Goal: Task Accomplishment & Management: Manage account settings

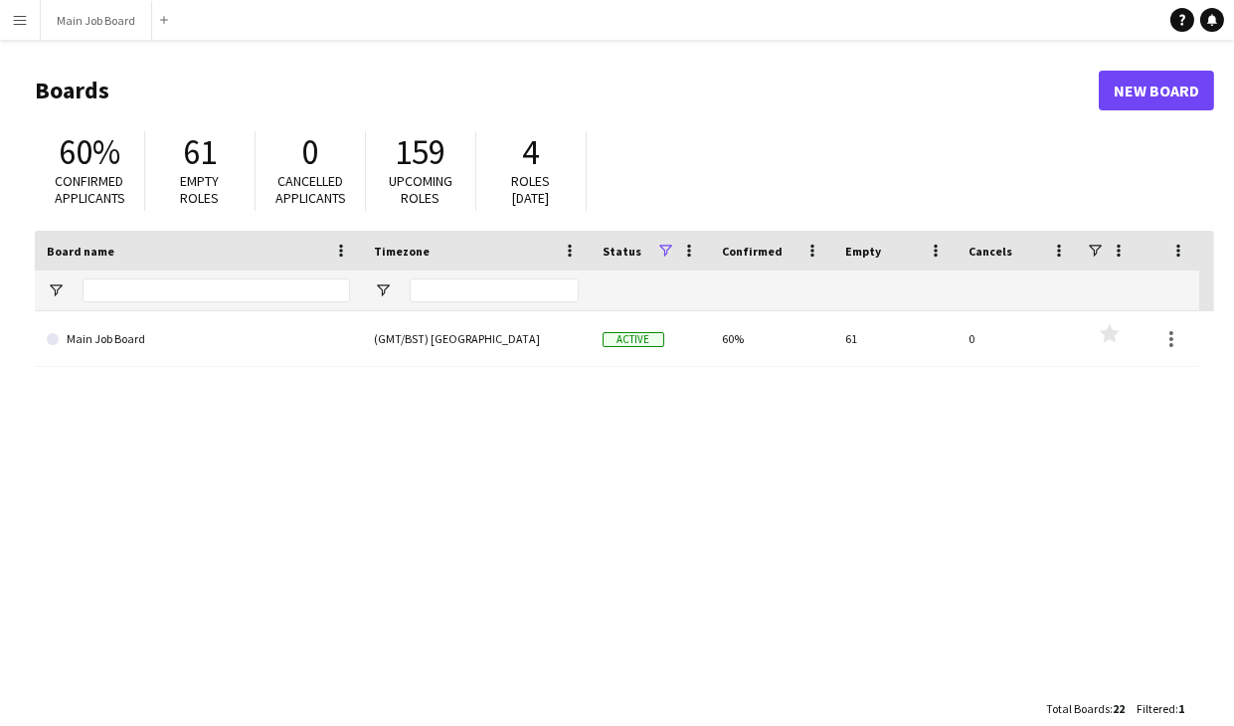
click at [24, 15] on app-icon "Menu" at bounding box center [20, 20] width 16 height 16
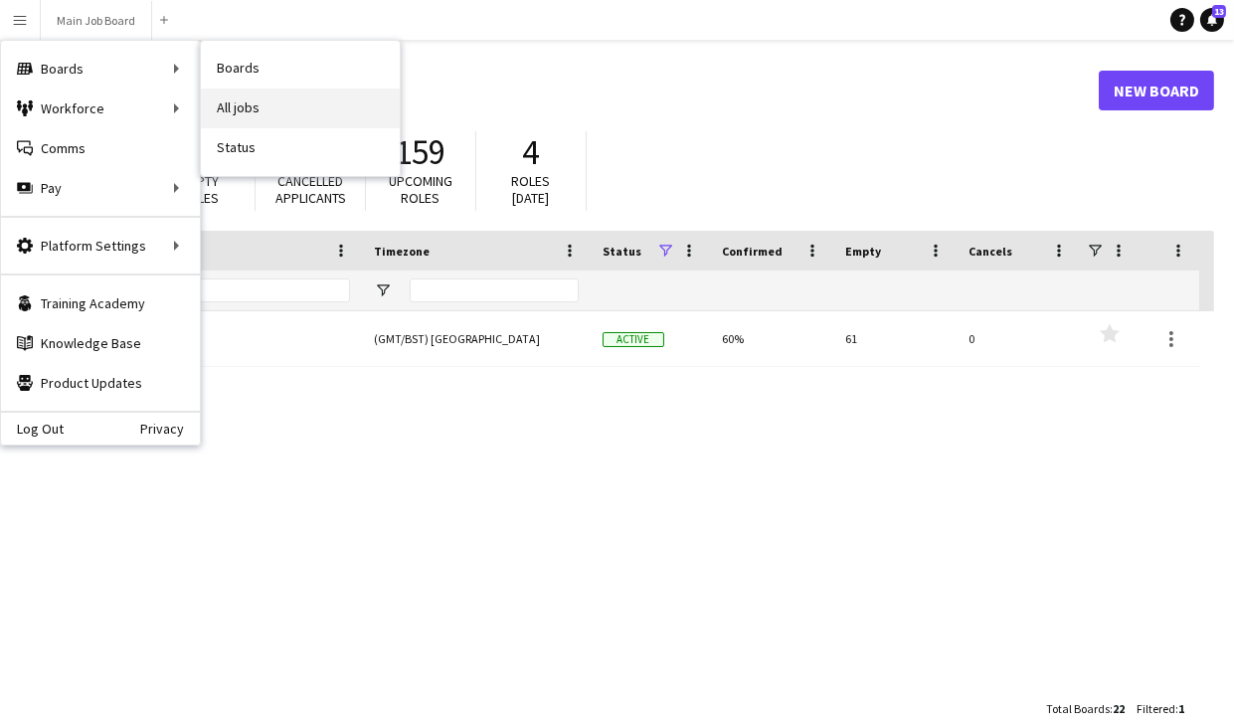
click at [248, 93] on link "All jobs" at bounding box center [300, 109] width 199 height 40
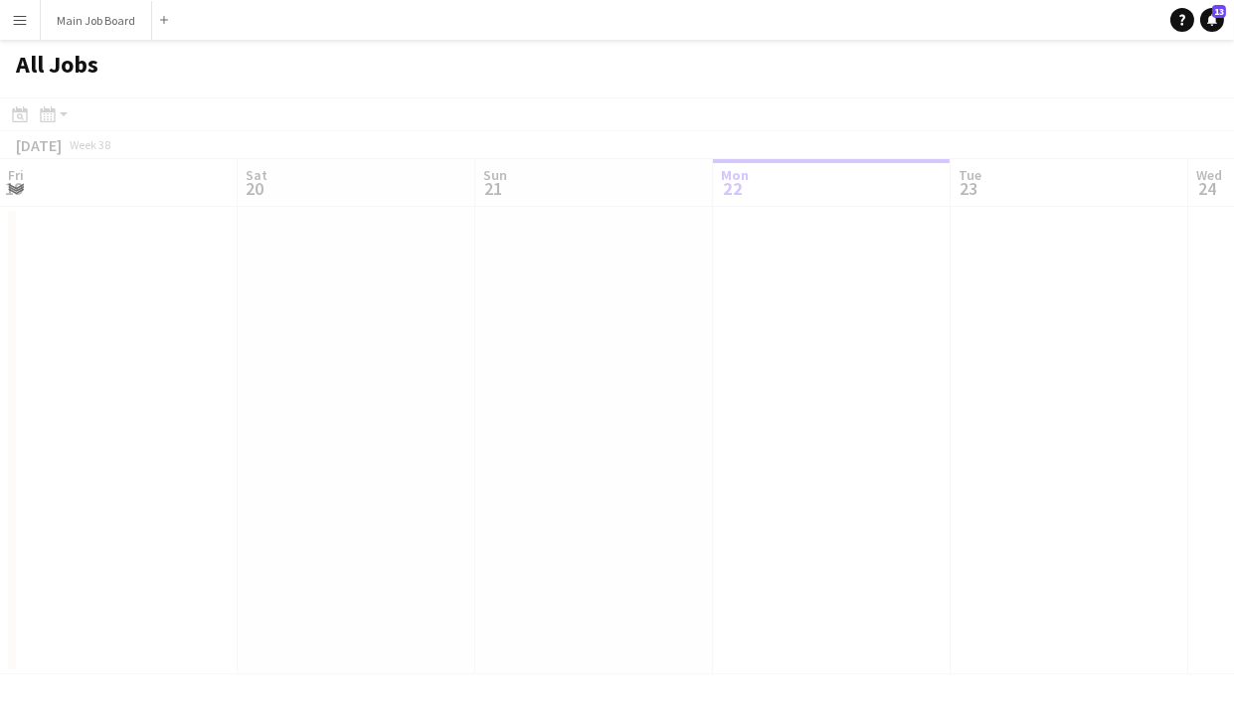
scroll to position [0, 474]
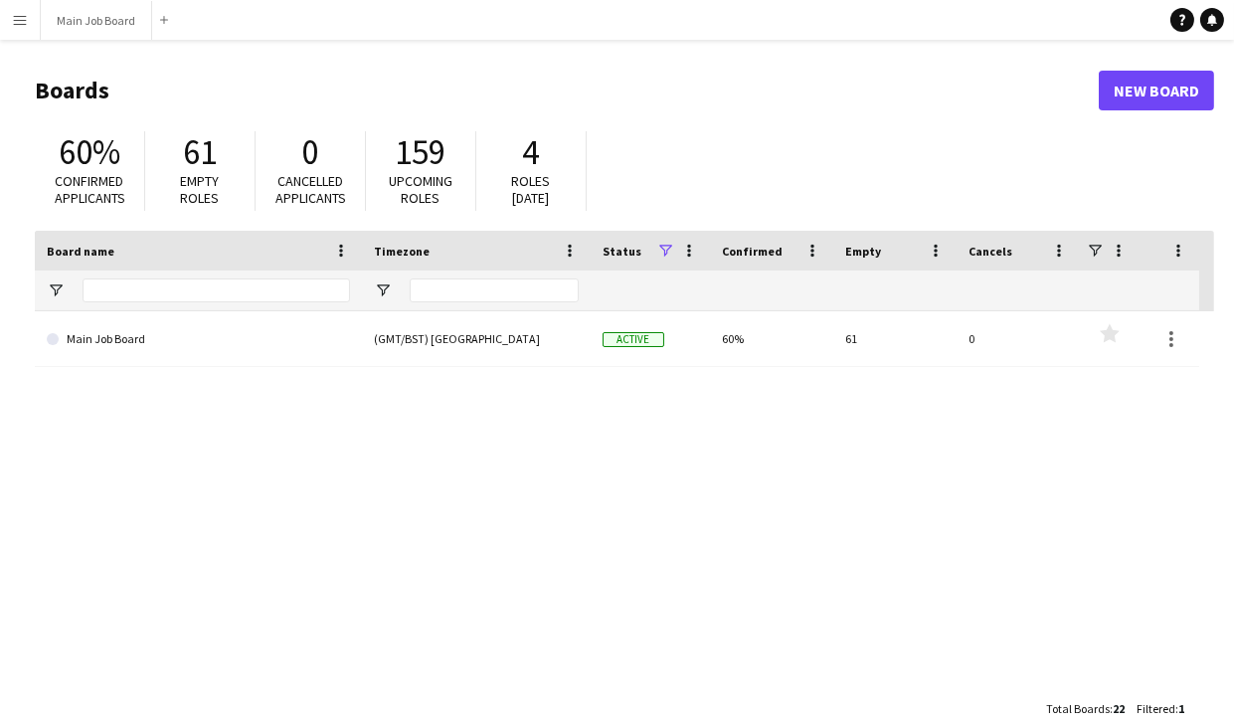
click at [27, 18] on app-icon "Menu" at bounding box center [20, 20] width 16 height 16
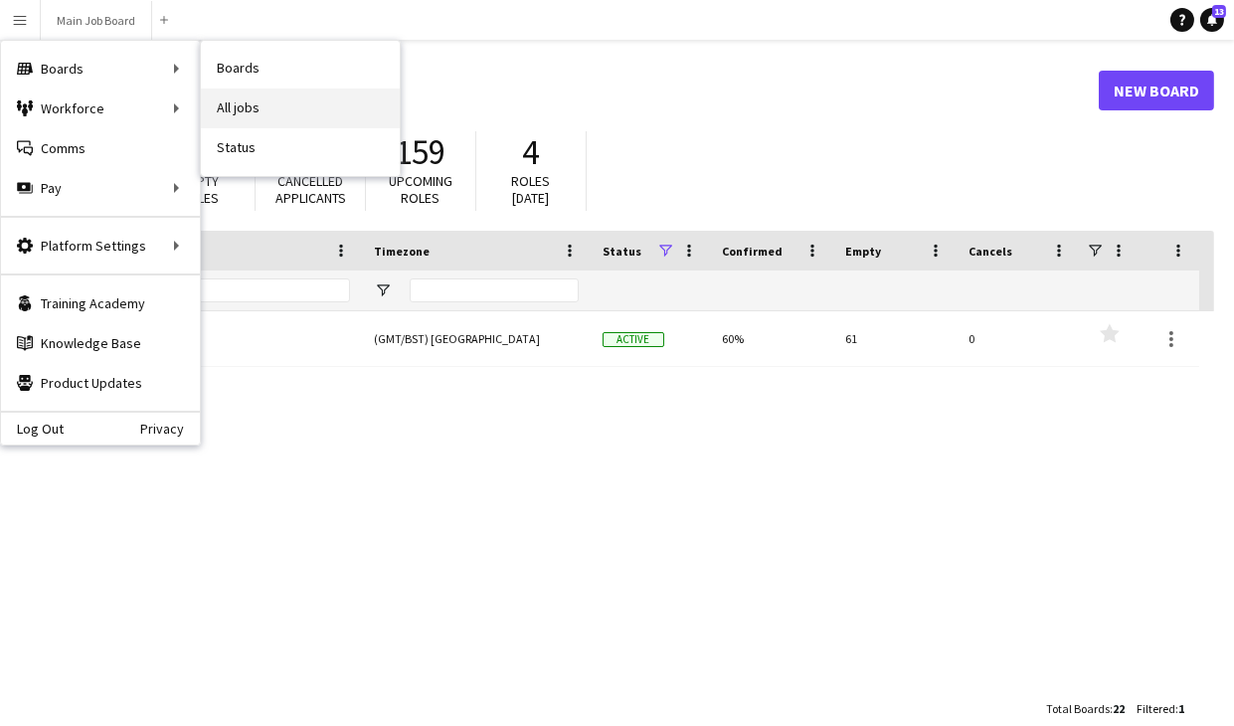
click at [253, 108] on link "All jobs" at bounding box center [300, 109] width 199 height 40
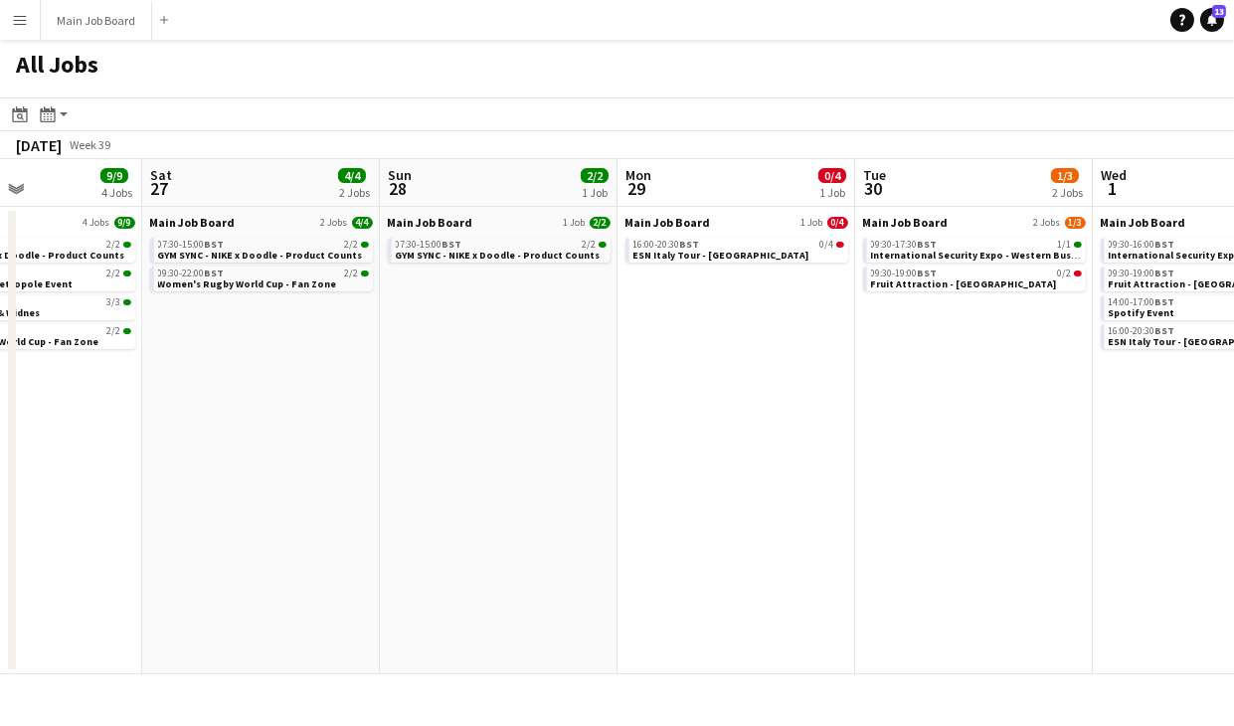
scroll to position [0, 807]
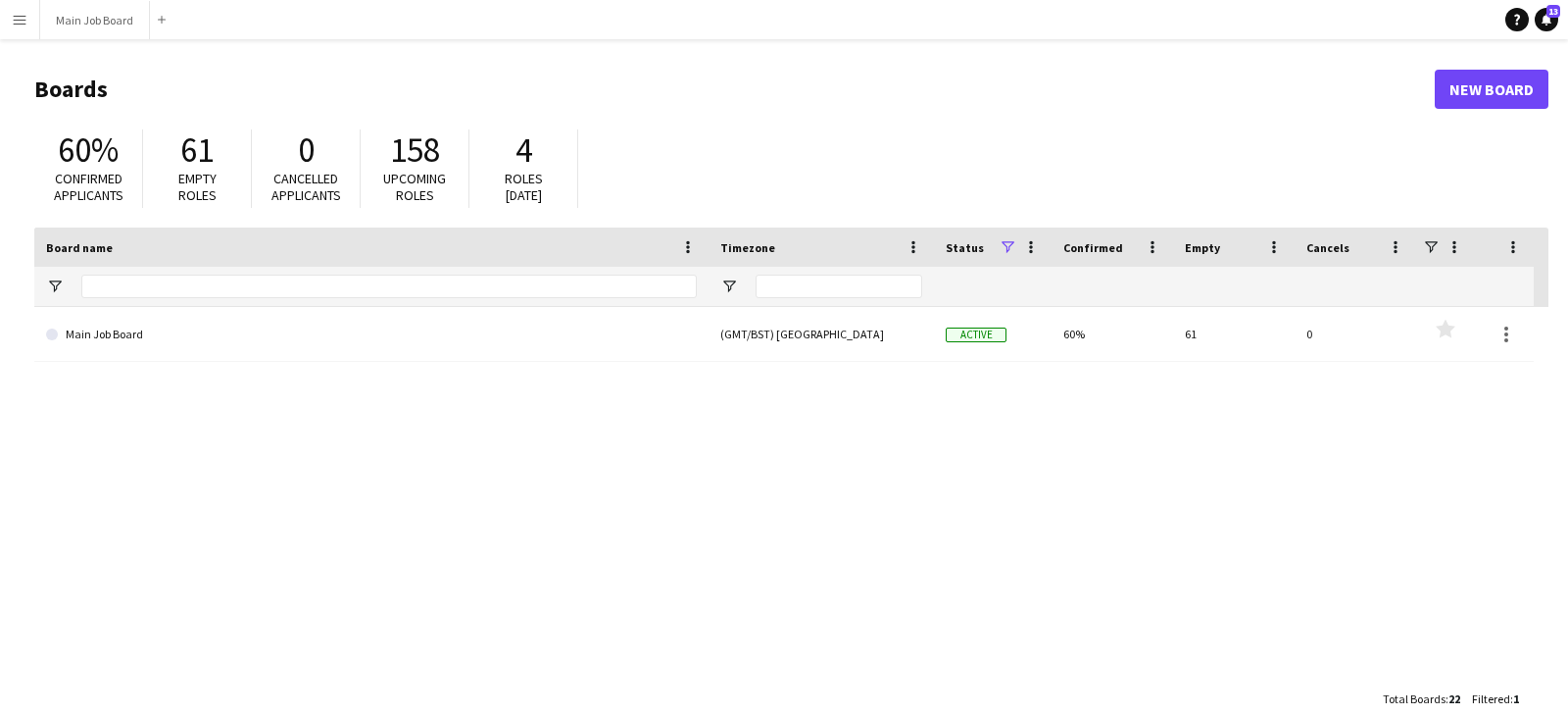
click at [301, 61] on header "Boards New Board" at bounding box center [791, 90] width 1514 height 61
click at [20, 26] on app-icon "Menu" at bounding box center [20, 20] width 16 height 16
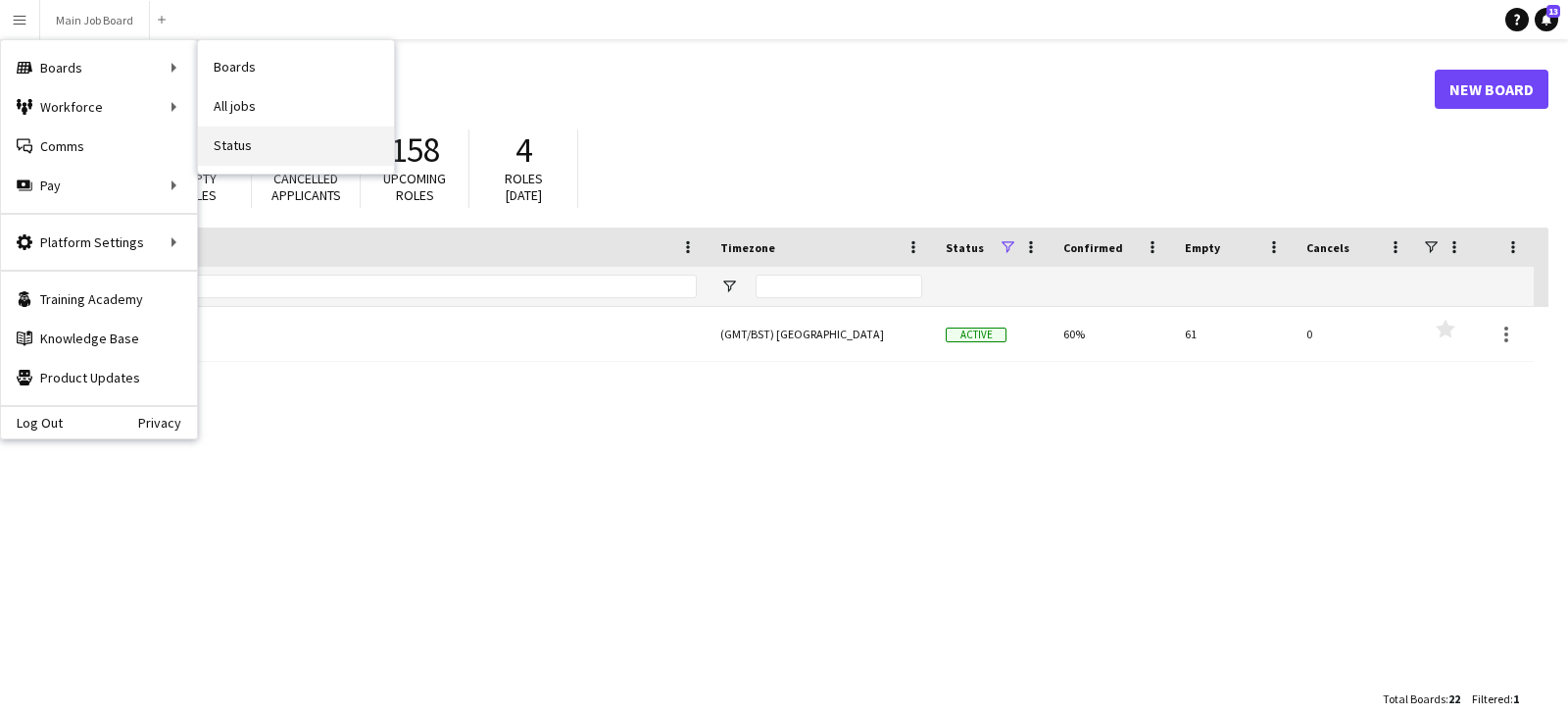
click at [237, 148] on link "Status" at bounding box center [296, 146] width 196 height 39
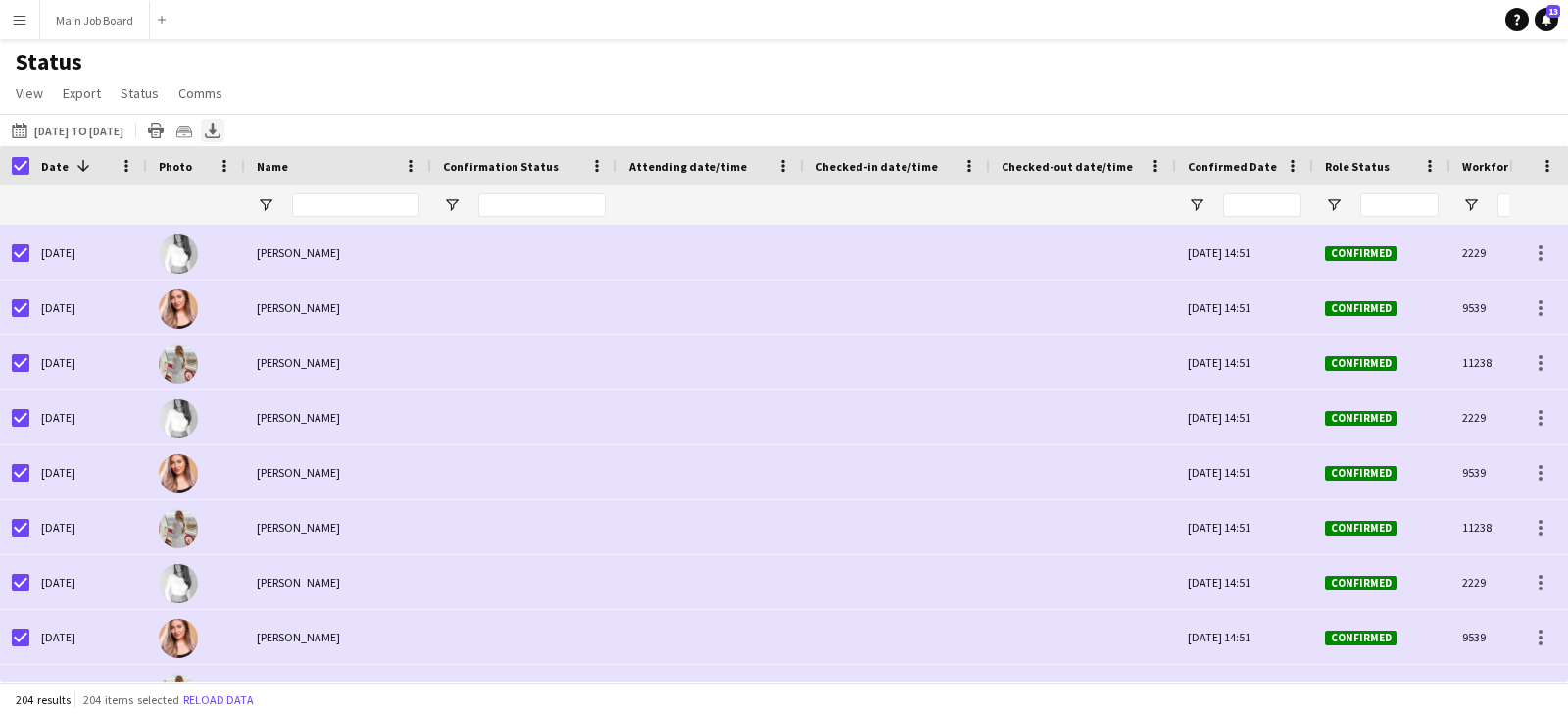
click at [225, 136] on div "Export XLSX" at bounding box center [213, 130] width 24 height 24
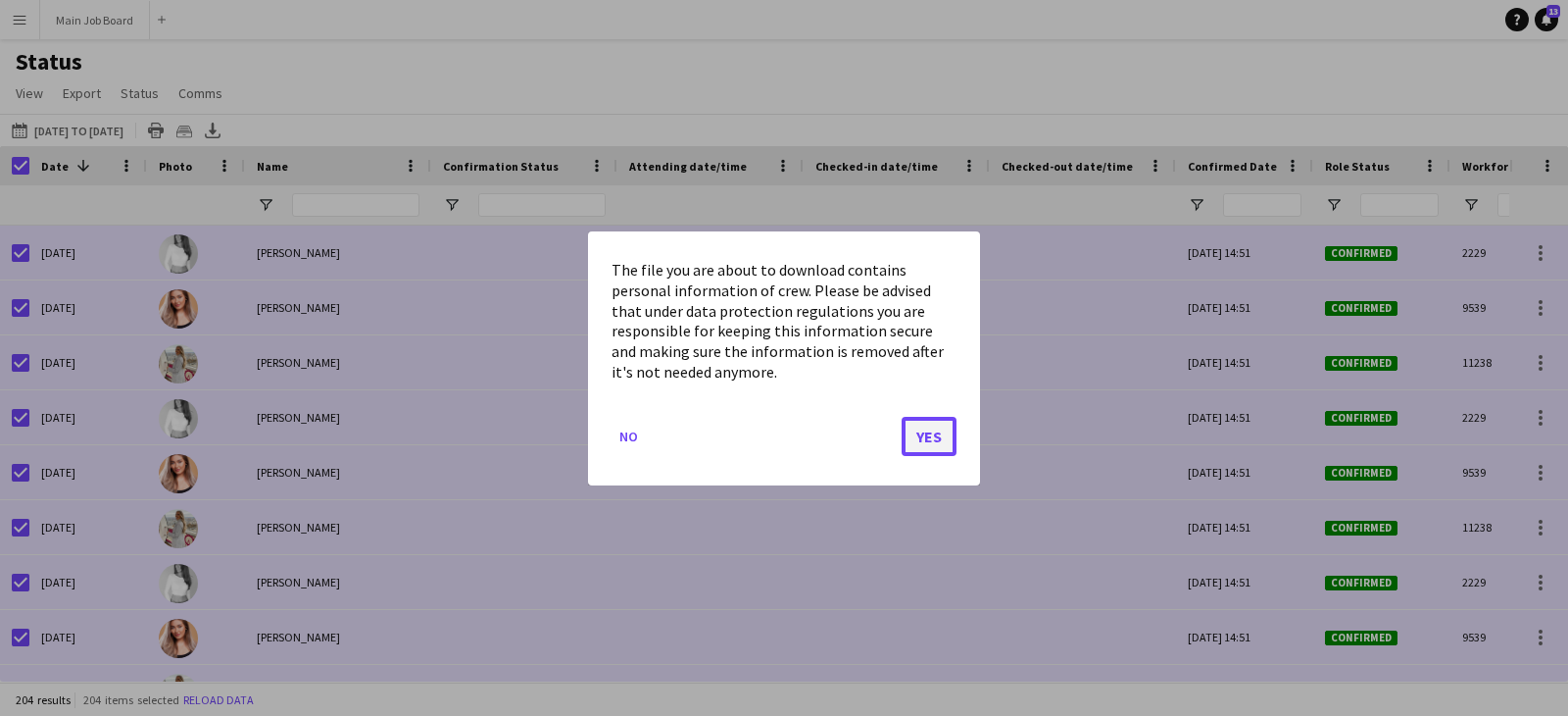
click at [938, 423] on button "Yes" at bounding box center [929, 436] width 55 height 39
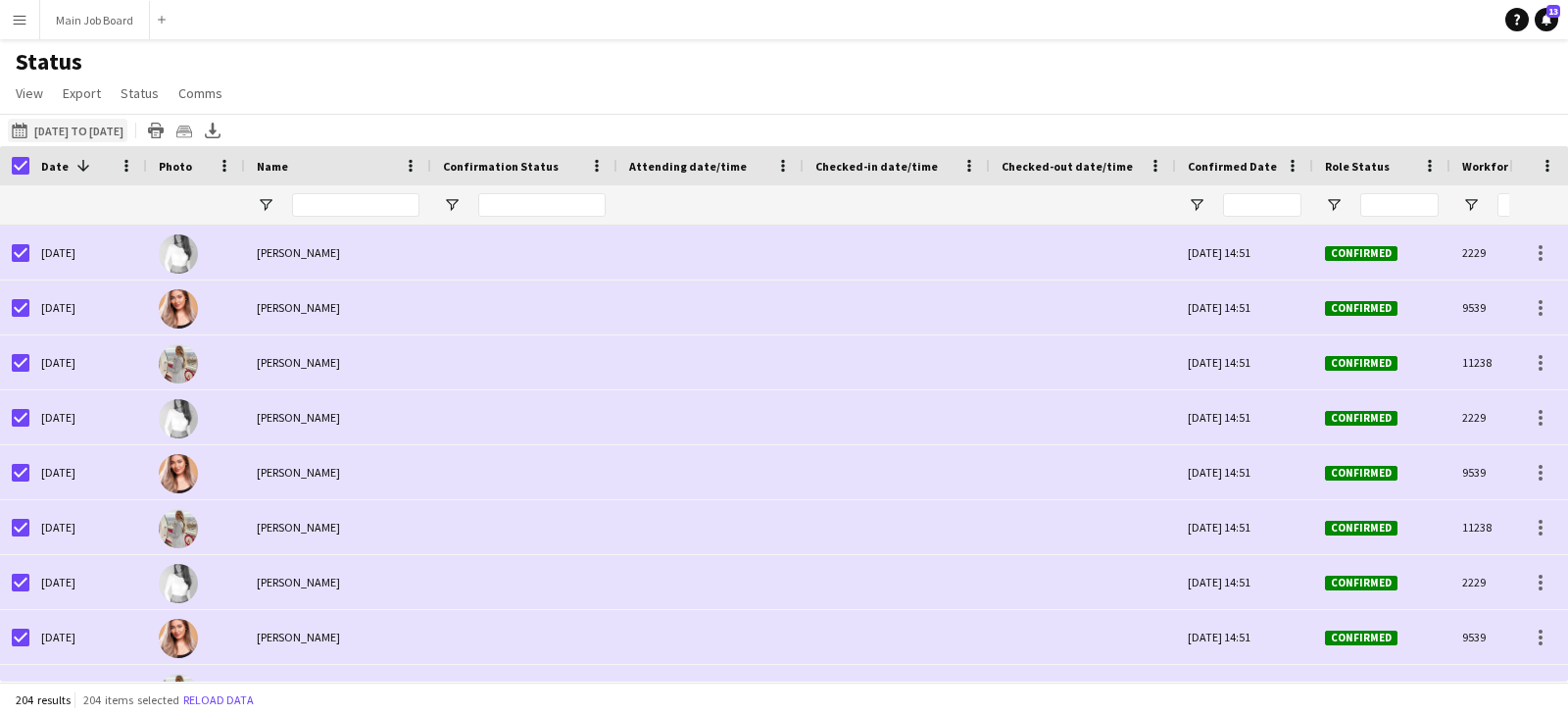
click at [97, 130] on button "22-09-2025 to 28-09-2025 14-09-2025 to 30-12-2025" at bounding box center [67, 130] width 119 height 24
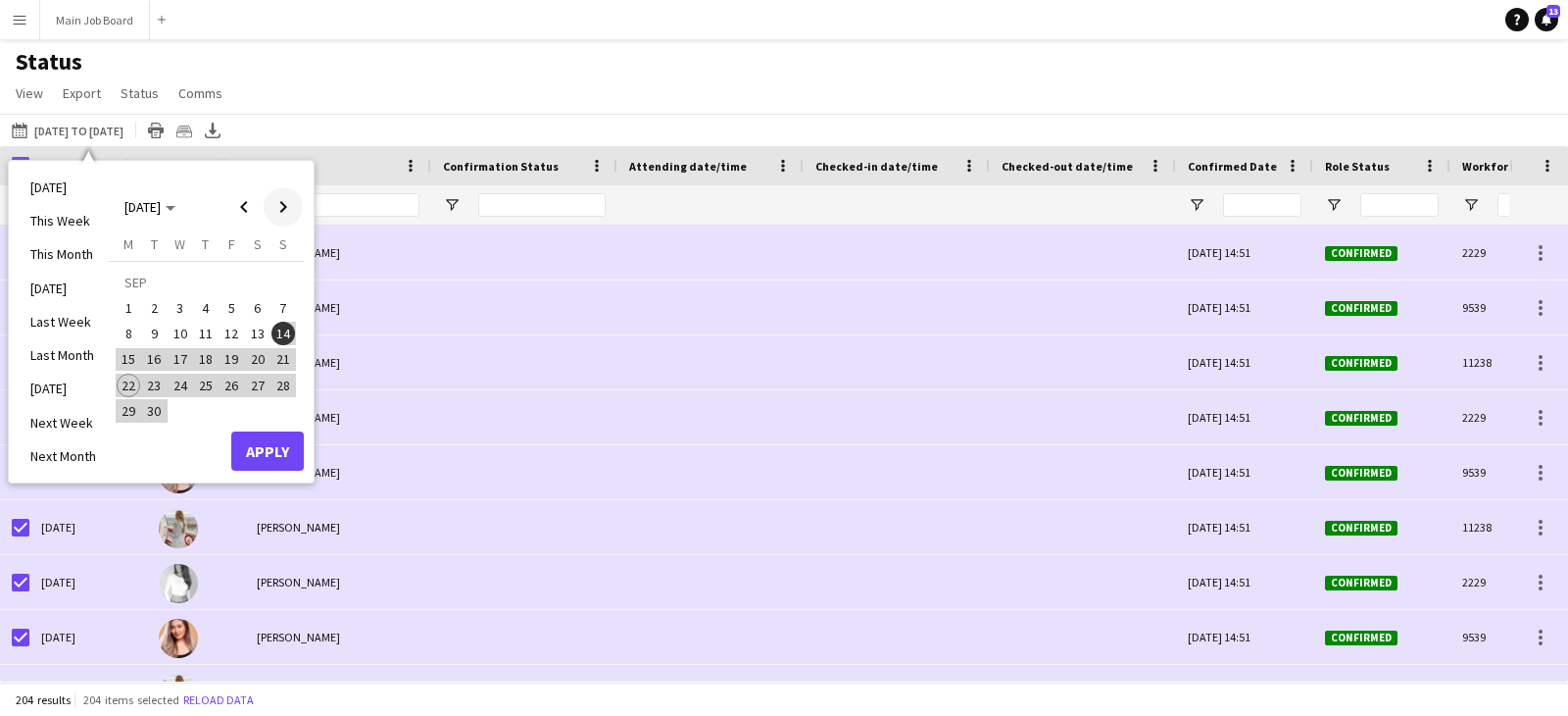
click at [278, 219] on span "Next month" at bounding box center [283, 207] width 39 height 39
click at [248, 218] on span "Previous month" at bounding box center [244, 207] width 39 height 39
click at [139, 351] on button "15" at bounding box center [128, 359] width 26 height 26
click at [290, 199] on span "Next month" at bounding box center [283, 207] width 39 height 39
click at [161, 363] on span "14" at bounding box center [155, 360] width 24 height 24
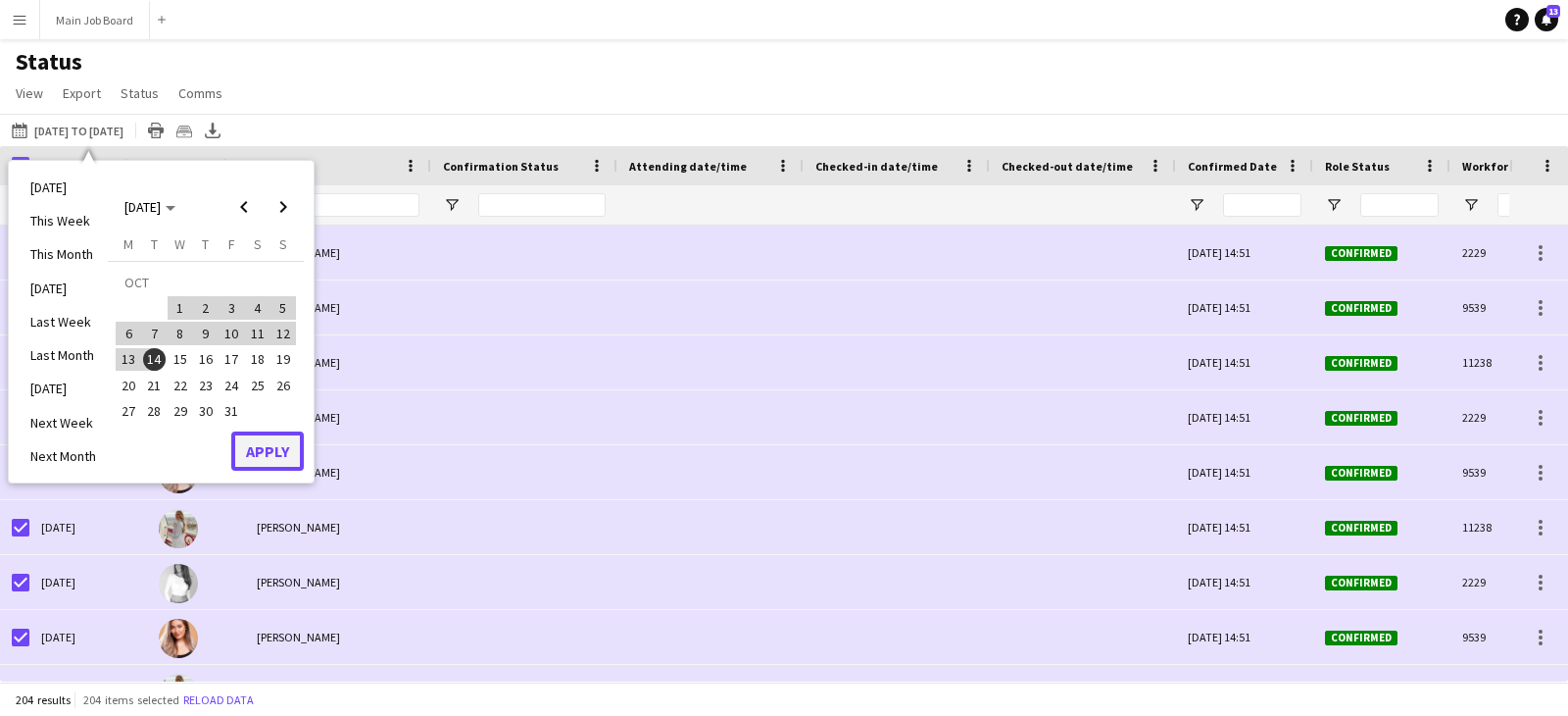
click at [239, 433] on button "Apply" at bounding box center [268, 452] width 73 height 39
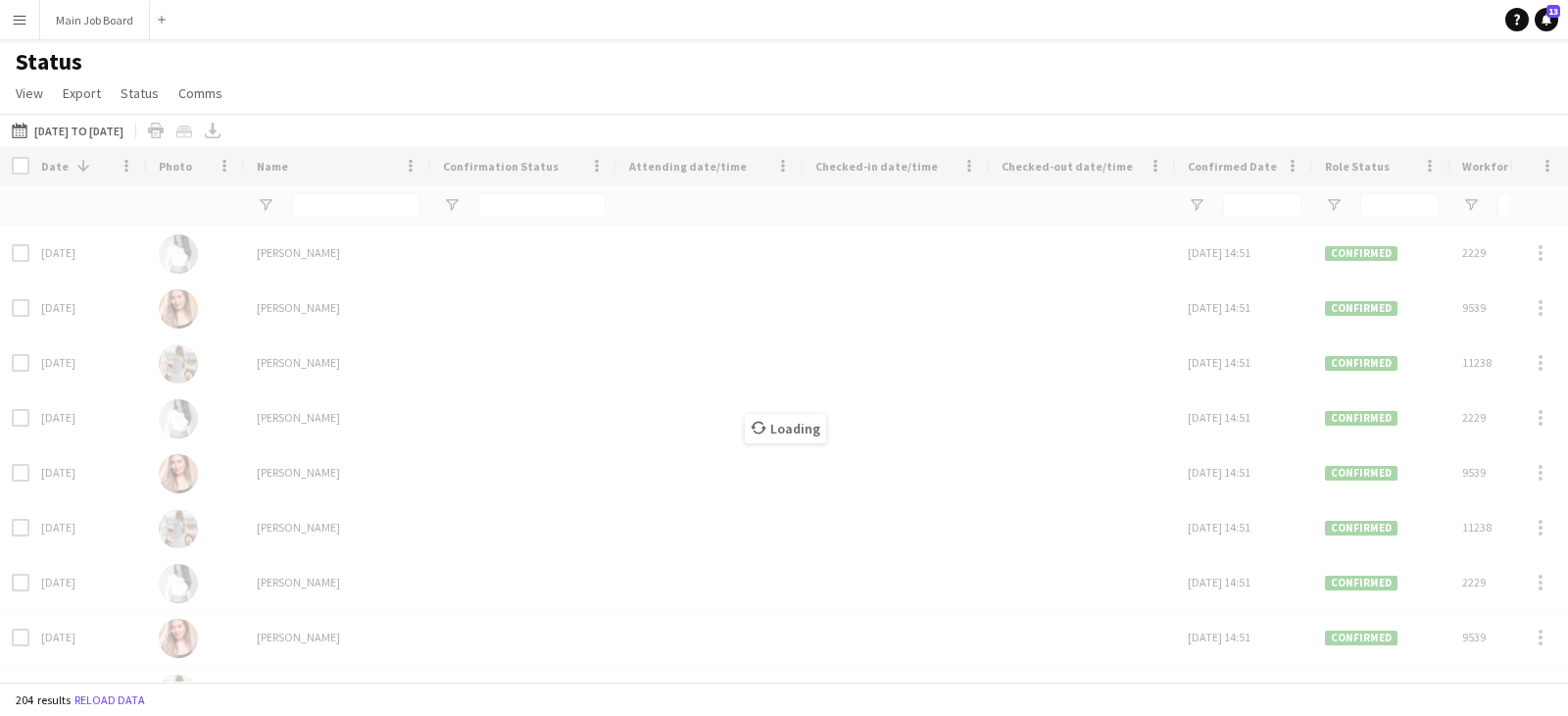
click at [19, 165] on div "Loading" at bounding box center [784, 413] width 1568 height 536
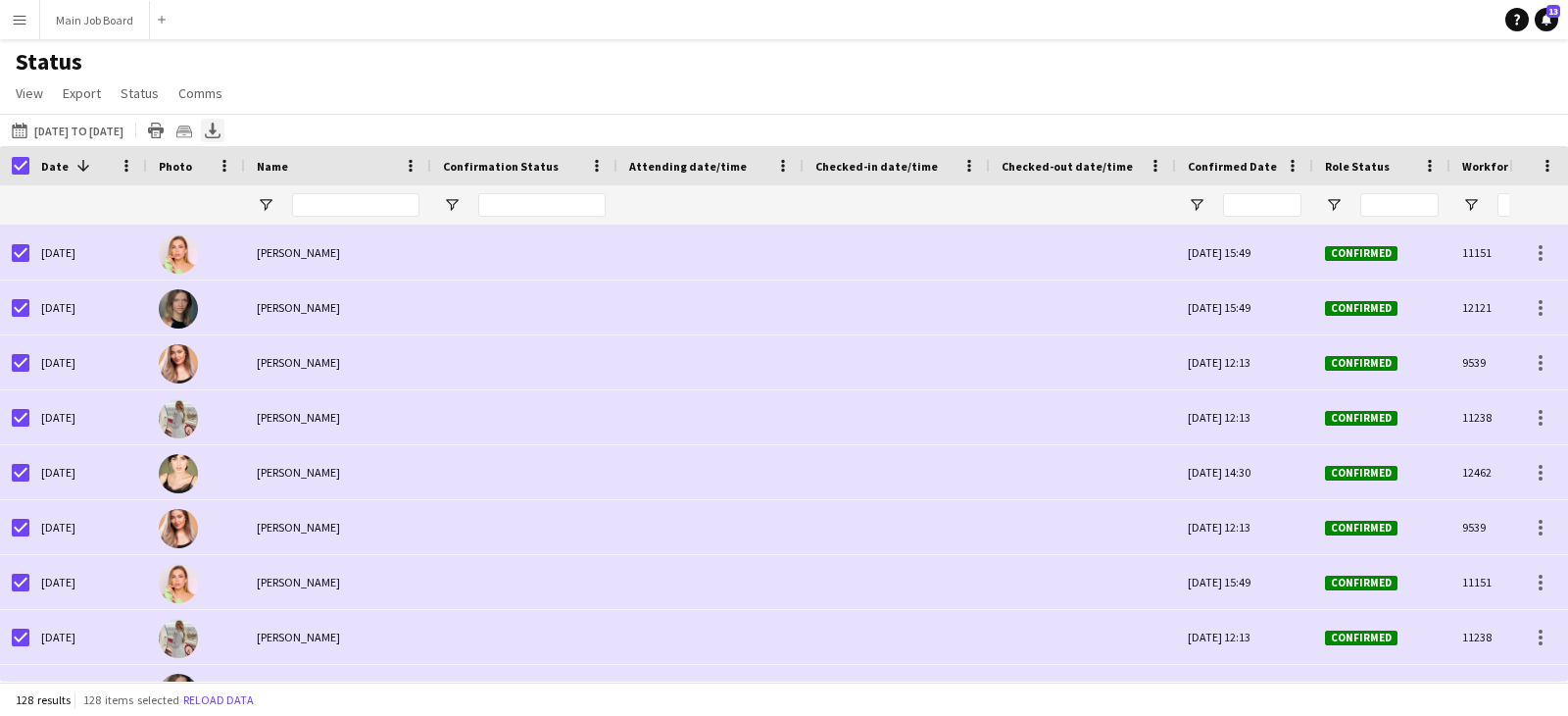
click at [225, 130] on div "Export XLSX" at bounding box center [213, 130] width 24 height 24
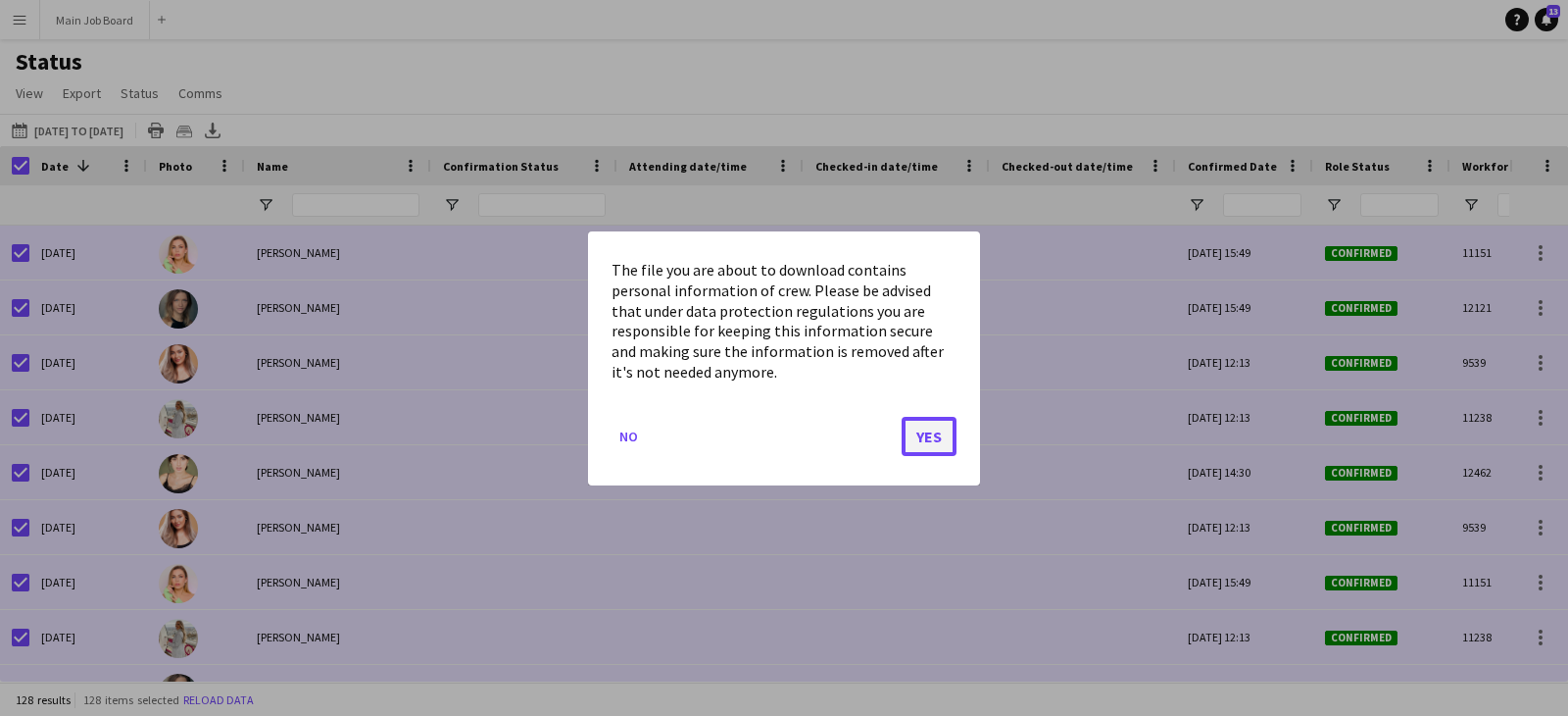
click at [930, 439] on button "Yes" at bounding box center [929, 436] width 55 height 39
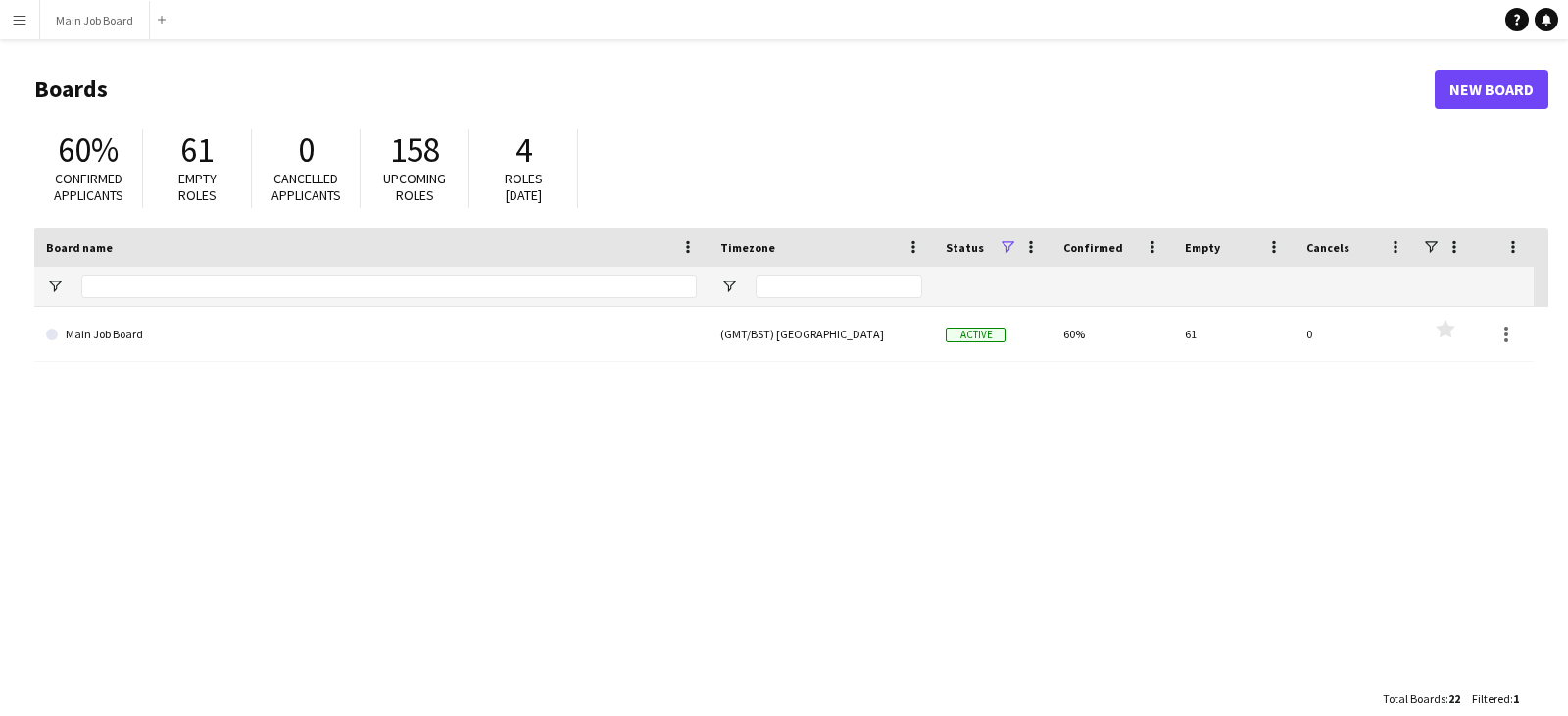
click at [20, 14] on app-icon "Menu" at bounding box center [20, 20] width 16 height 16
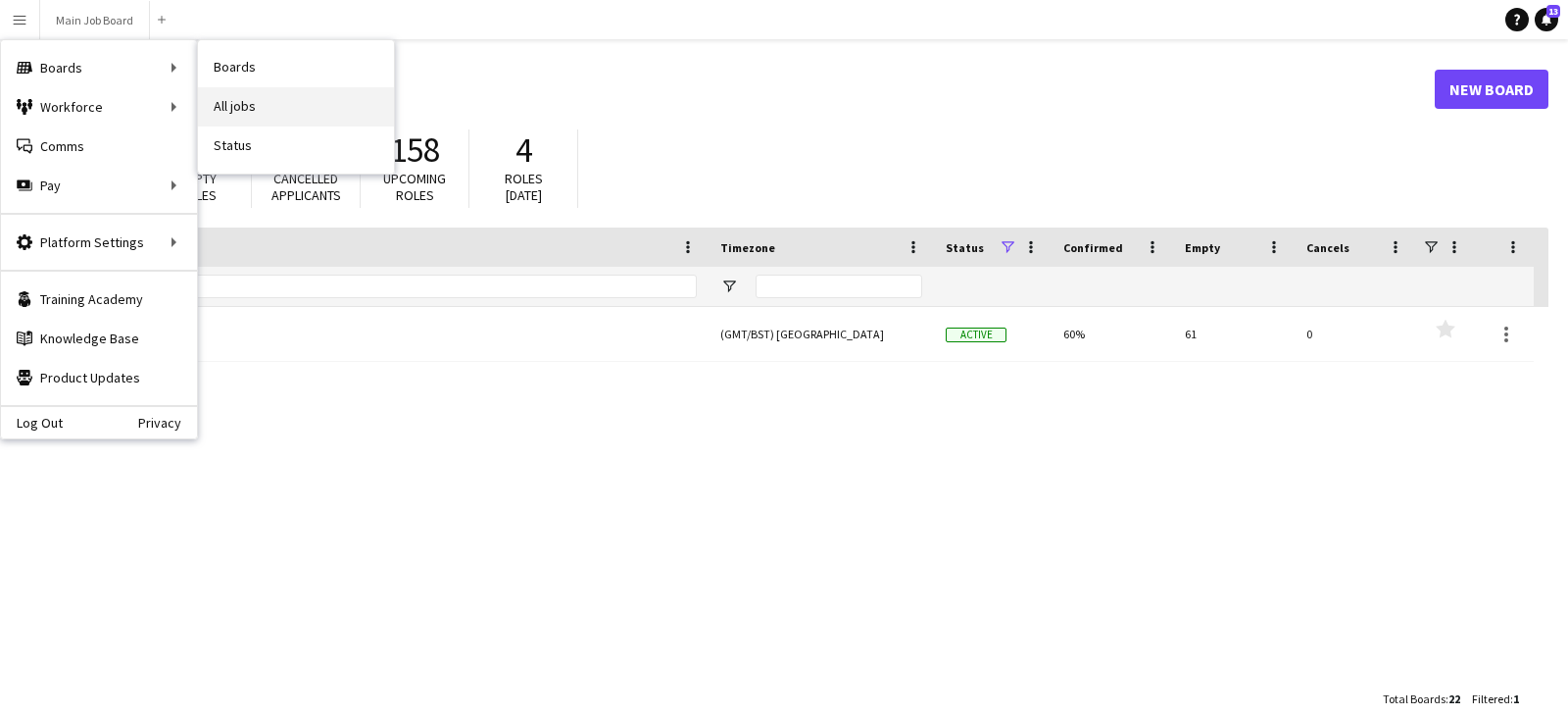
click at [268, 100] on link "All jobs" at bounding box center [296, 107] width 196 height 39
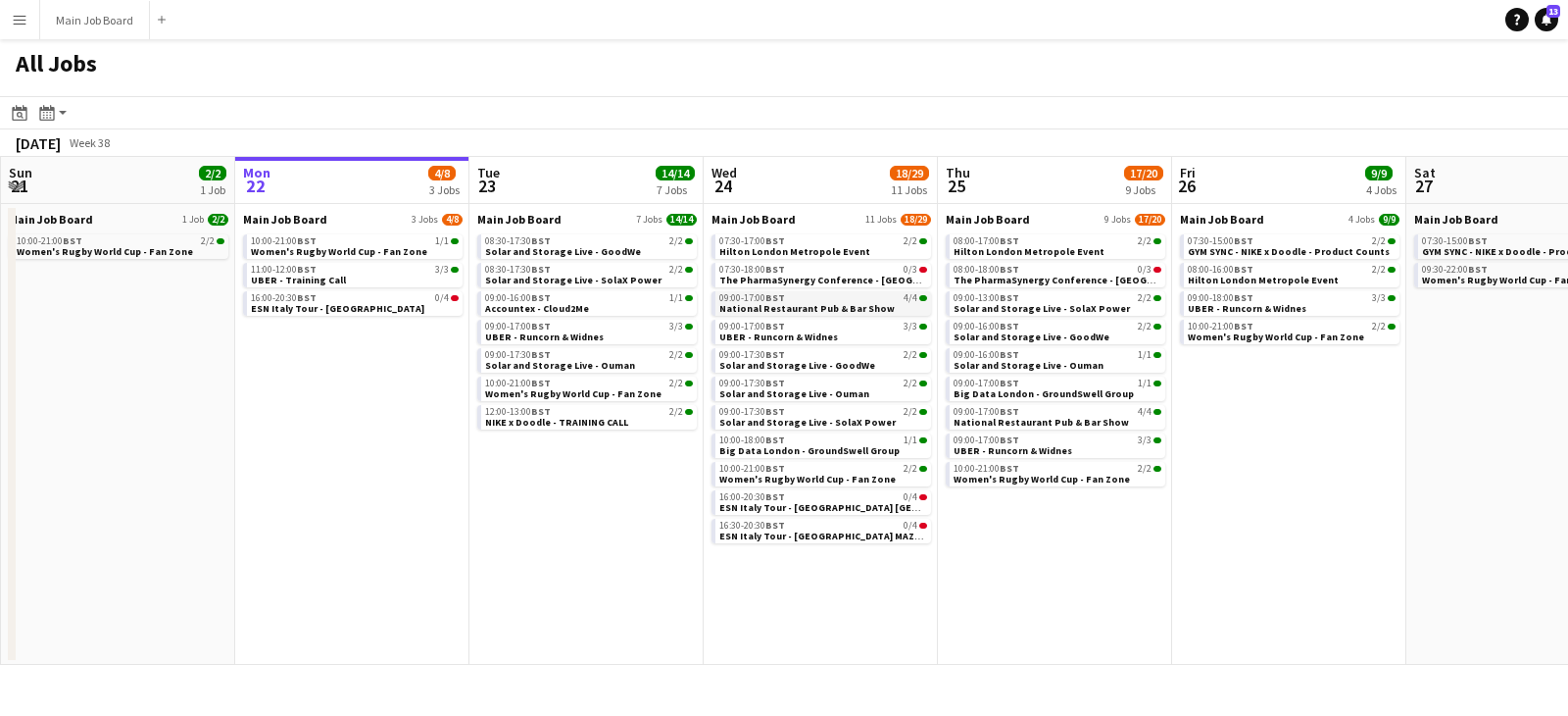
scroll to position [0, 731]
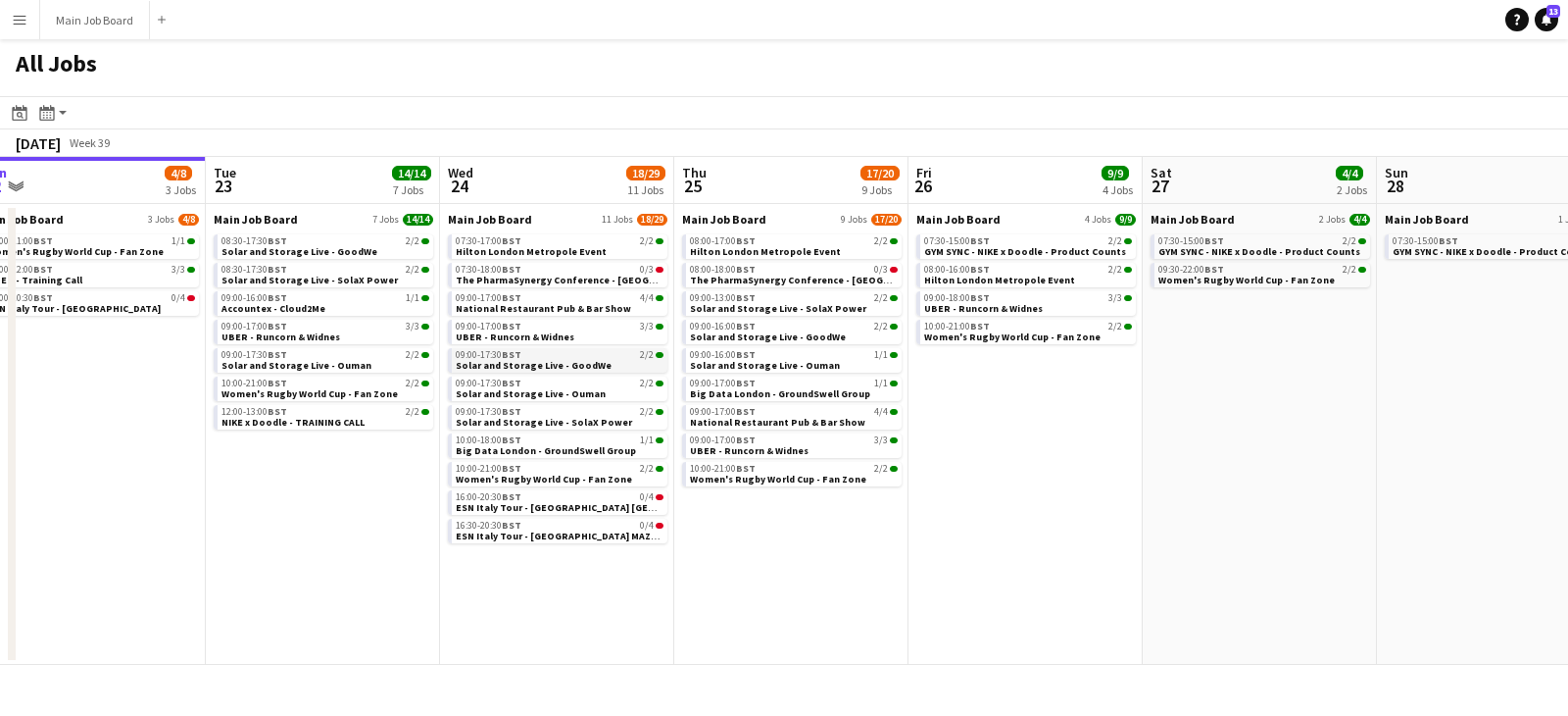
click at [547, 361] on span "Solar and Storage Live - GoodWe" at bounding box center [533, 365] width 156 height 13
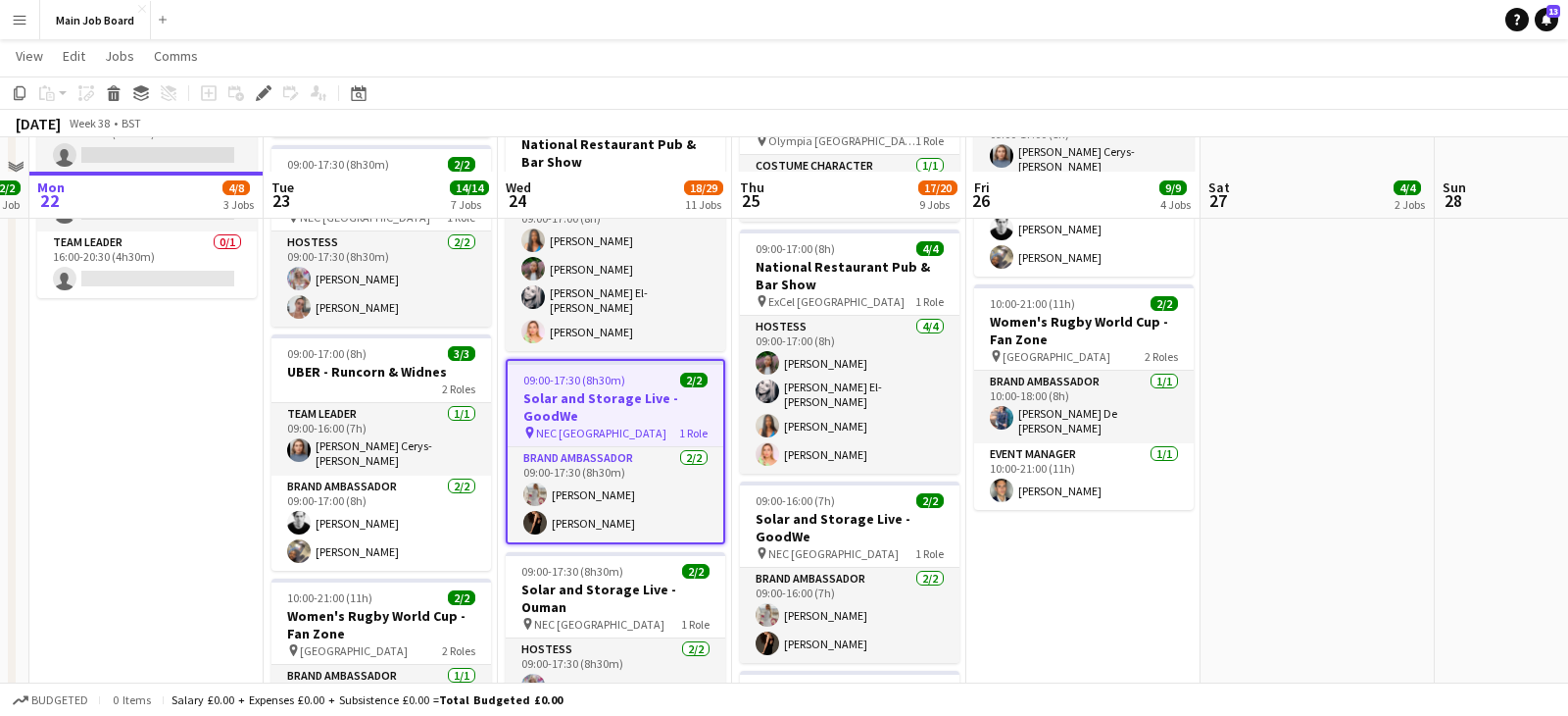
scroll to position [720, 0]
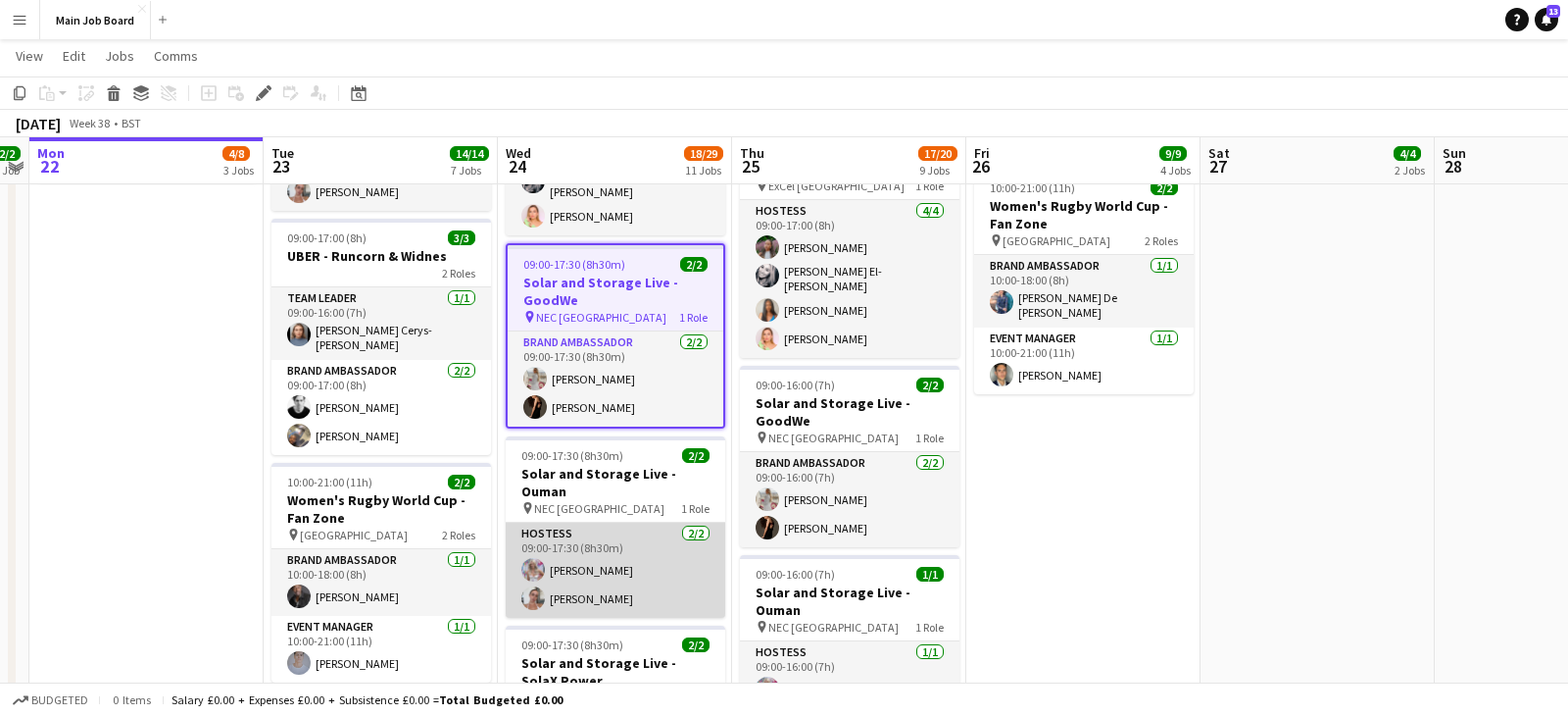
click at [618, 572] on app-card-role "Hostess 2/2 09:00-17:30 (8h30m) Lucy Francis Lauren Wilson" at bounding box center [615, 570] width 220 height 95
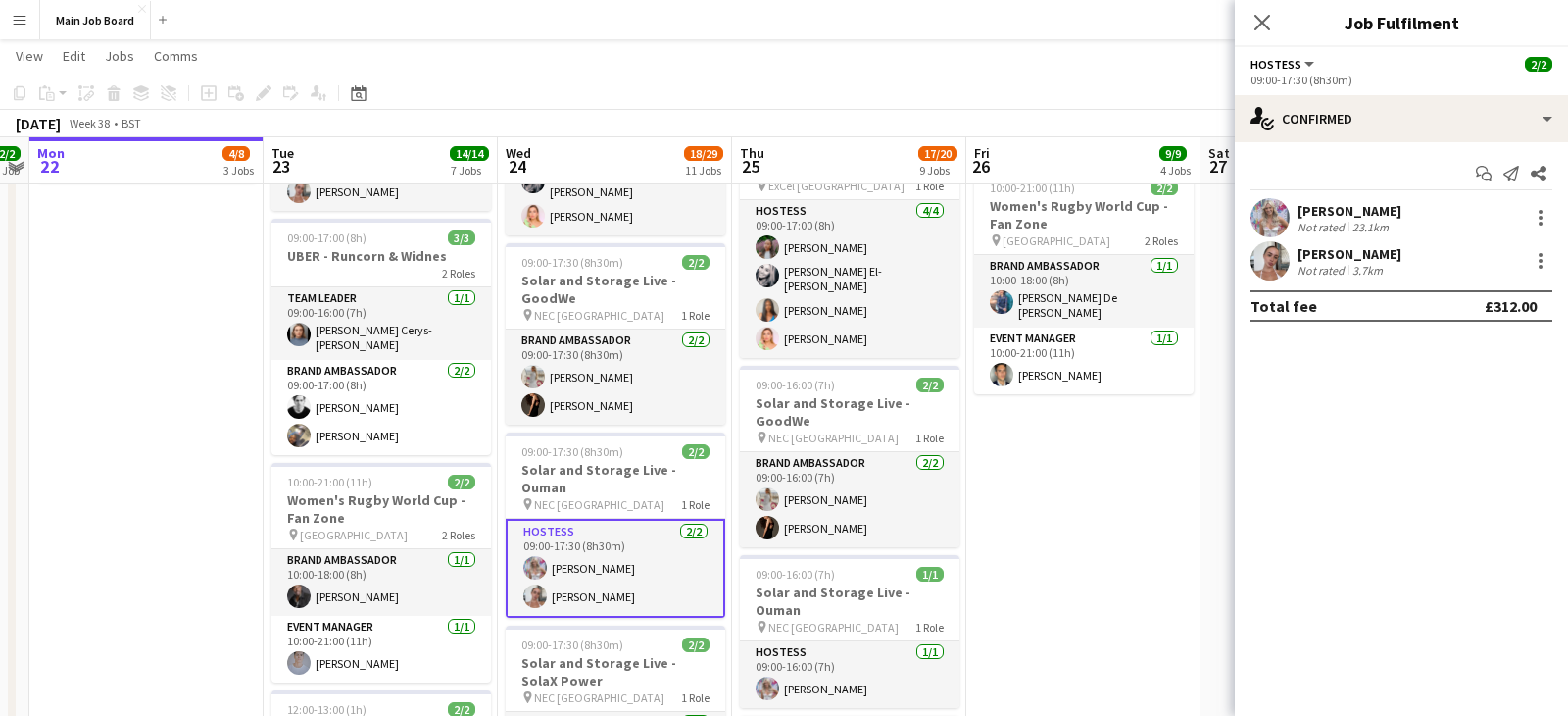
click at [1323, 263] on div "Not rated" at bounding box center [1324, 270] width 51 height 15
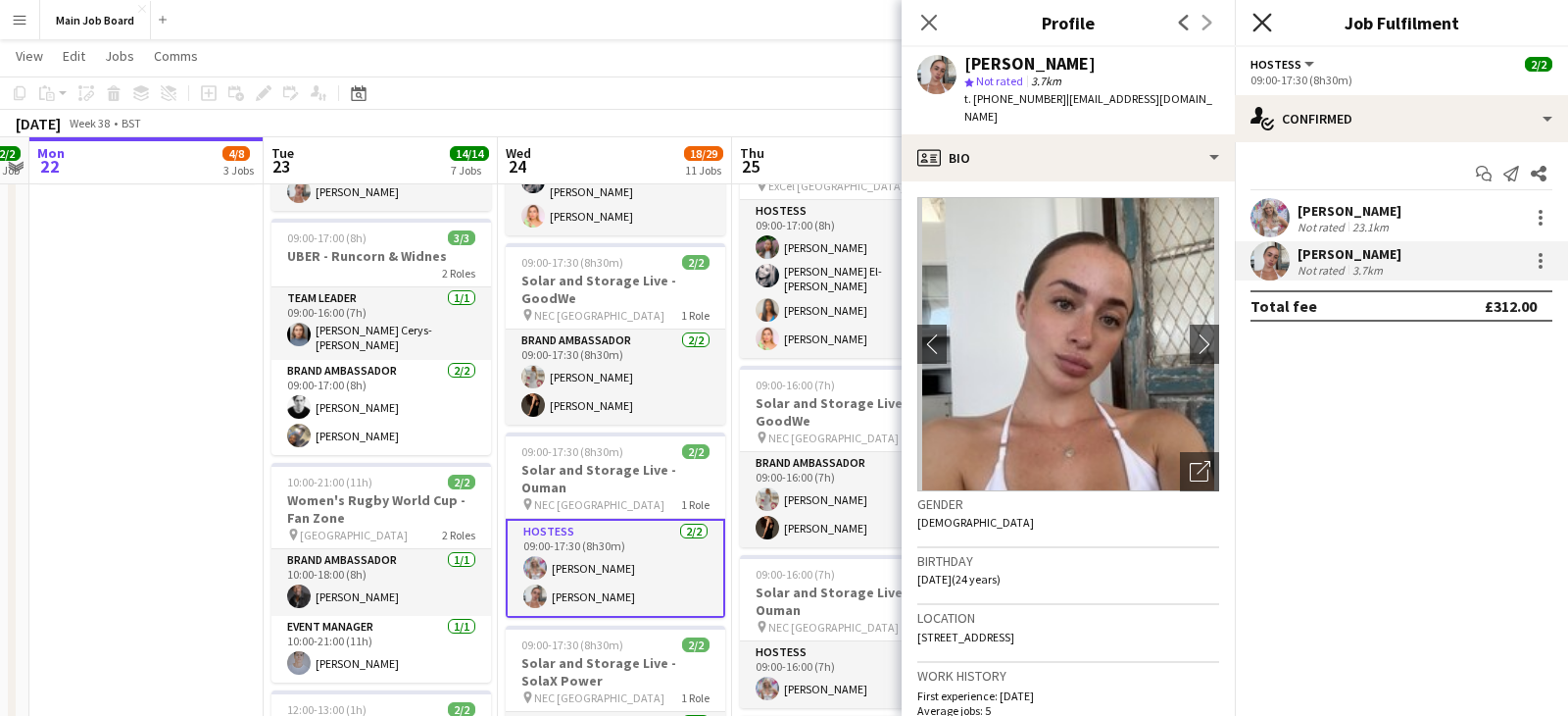
click at [1261, 24] on icon at bounding box center [1261, 22] width 19 height 19
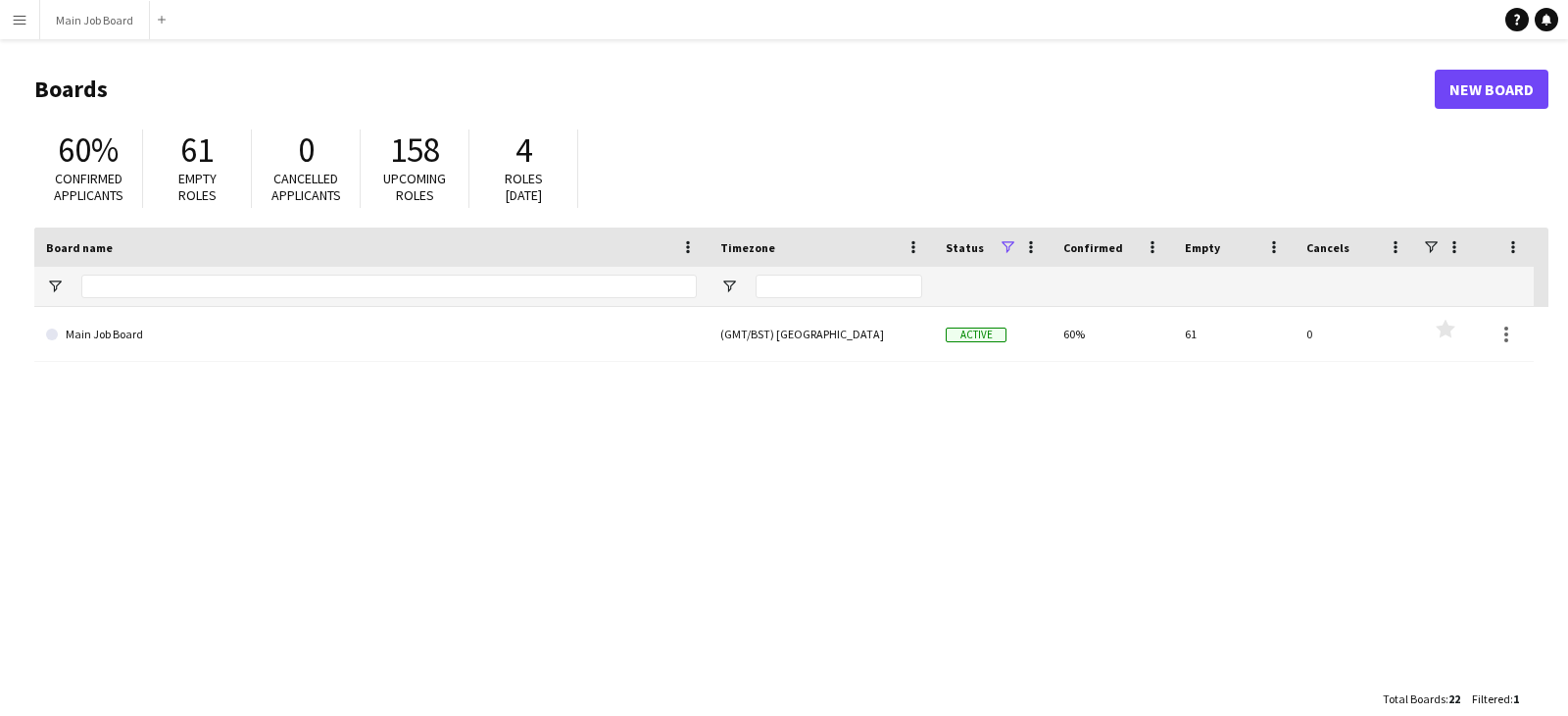
click at [27, 17] on app-icon "Menu" at bounding box center [20, 20] width 16 height 16
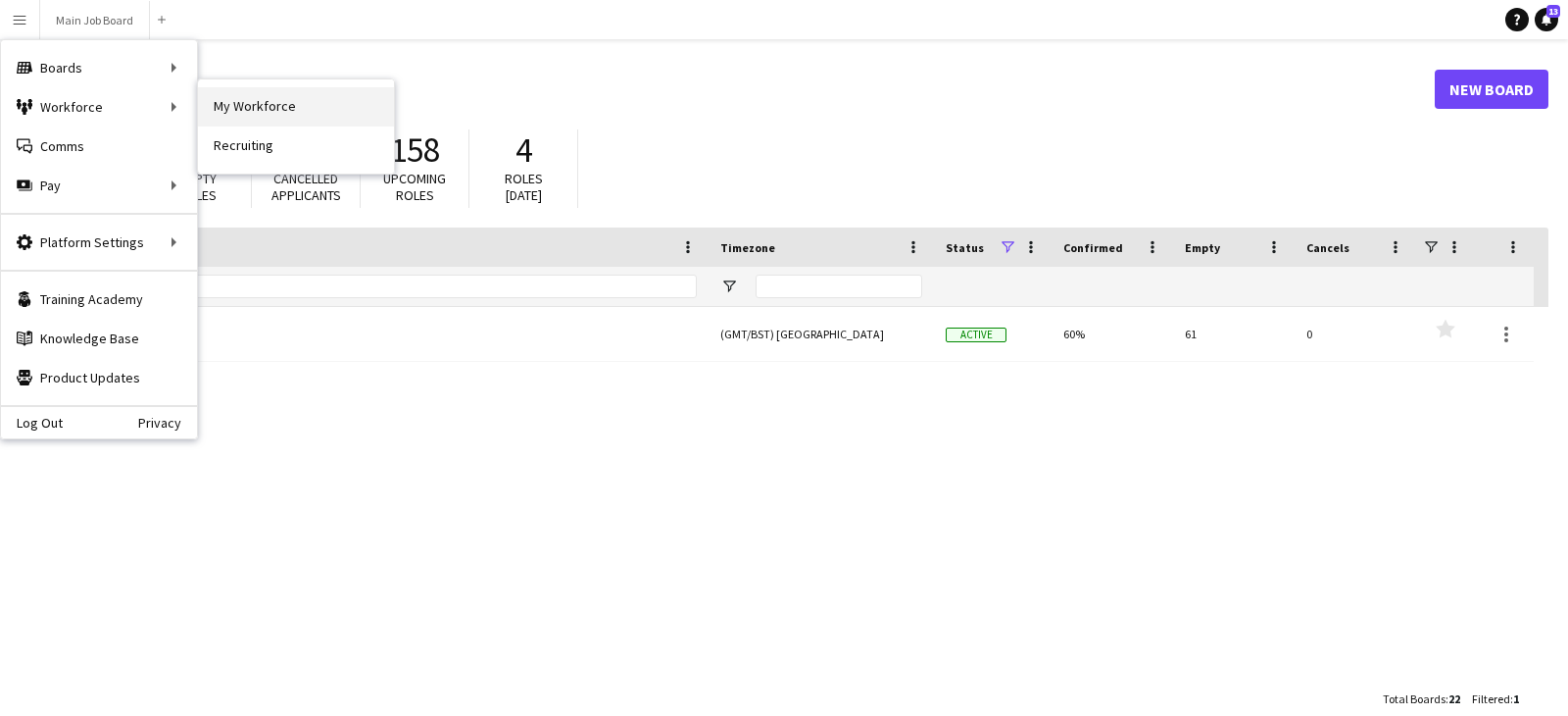
click at [246, 116] on link "My Workforce" at bounding box center [296, 107] width 196 height 39
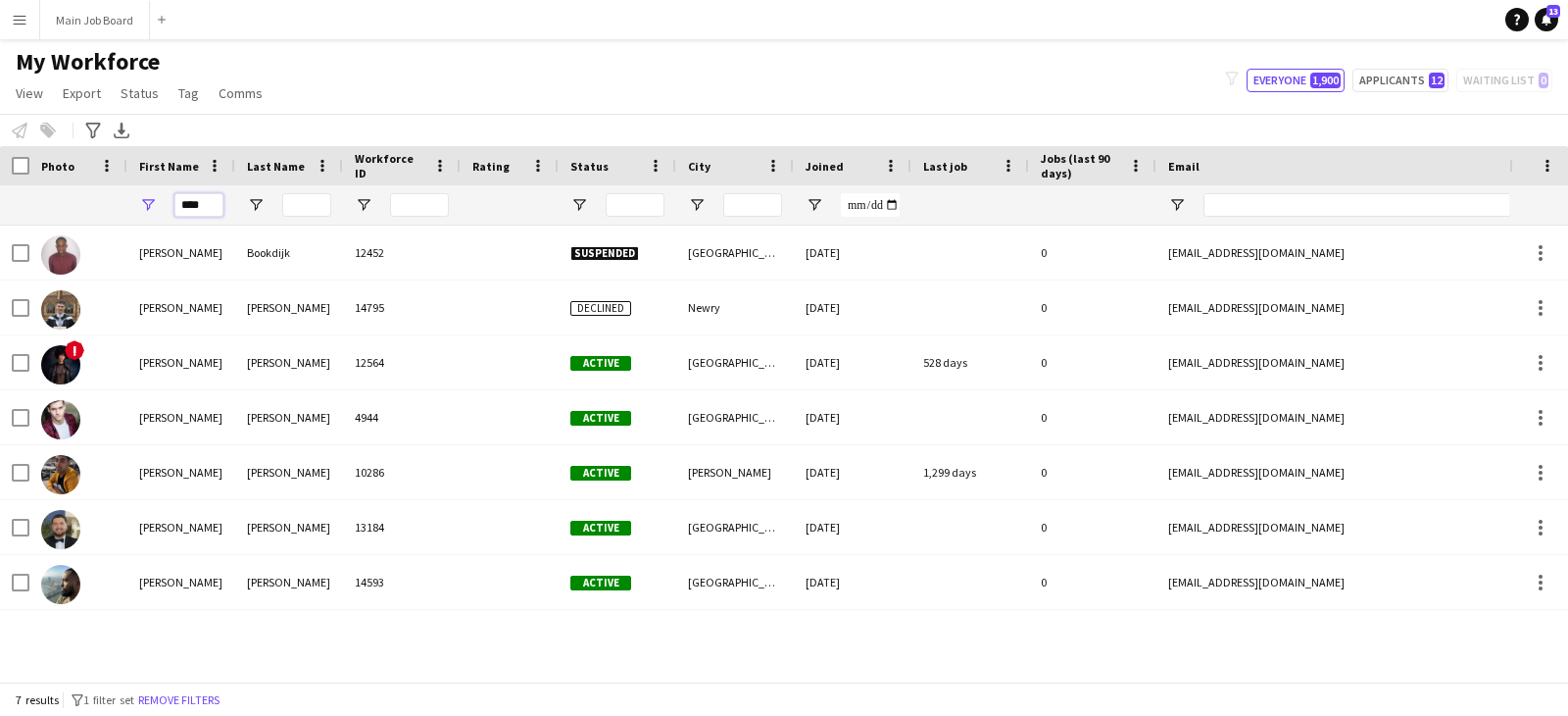
click at [198, 196] on input "****" at bounding box center [199, 205] width 49 height 24
type input "******"
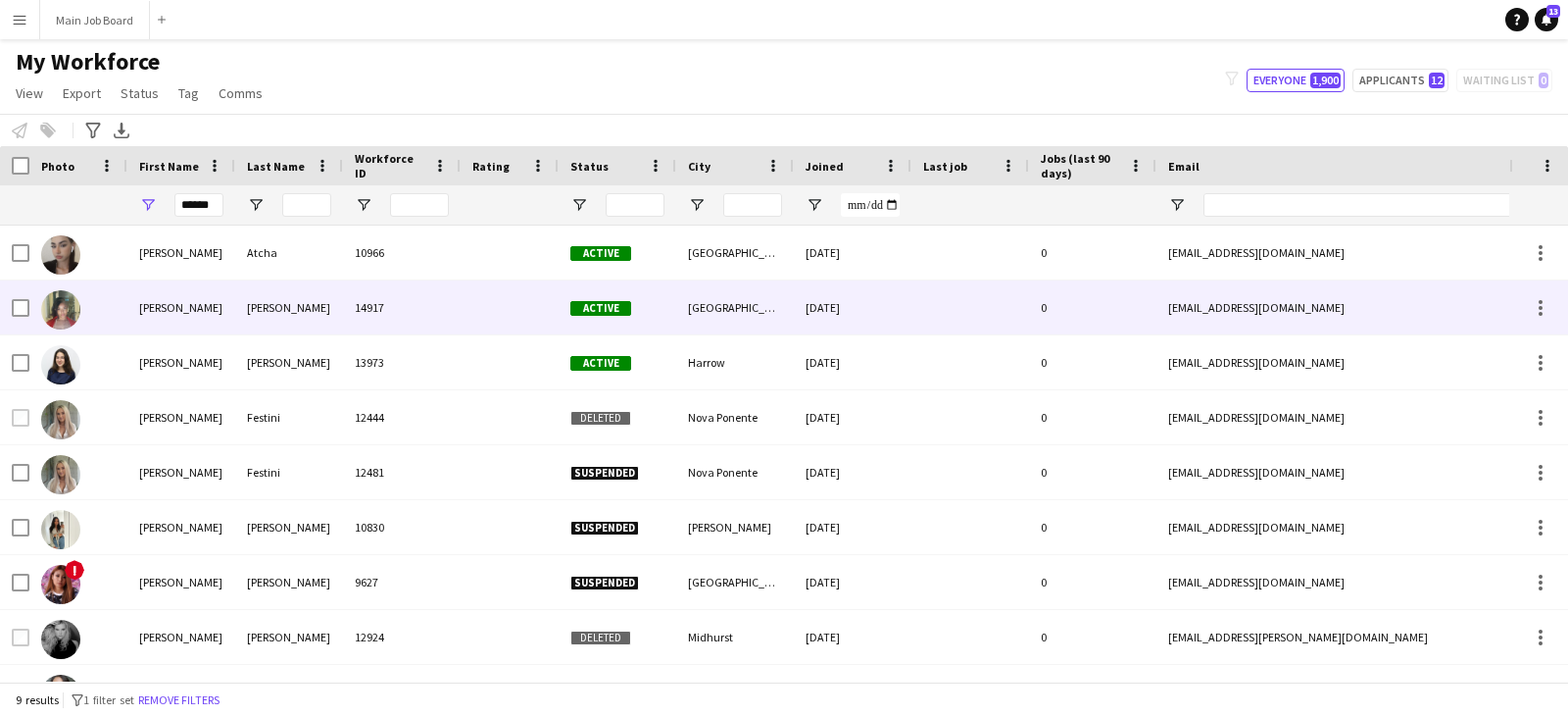
click at [293, 312] on div "[PERSON_NAME]" at bounding box center [289, 307] width 107 height 54
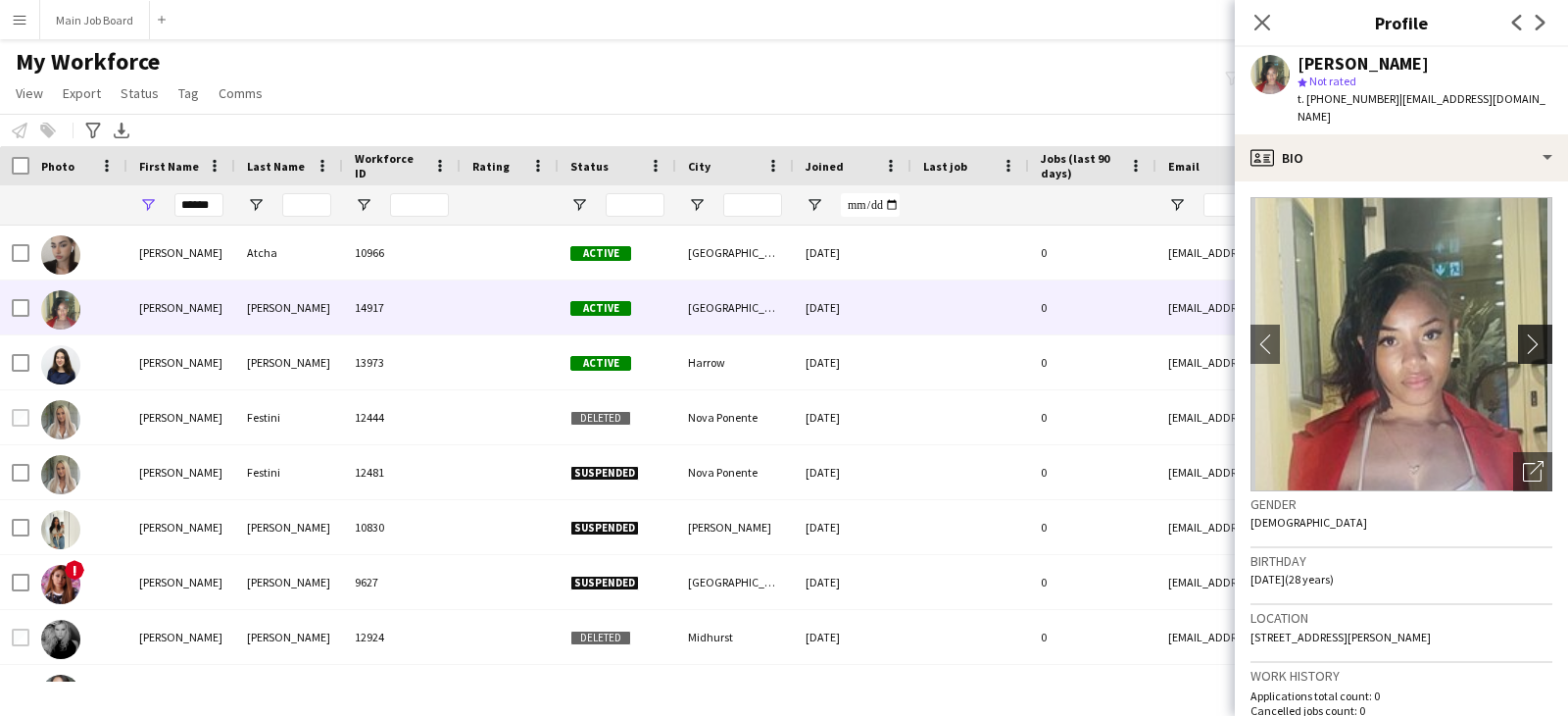
click at [1541, 337] on button "chevron-right" at bounding box center [1537, 344] width 39 height 39
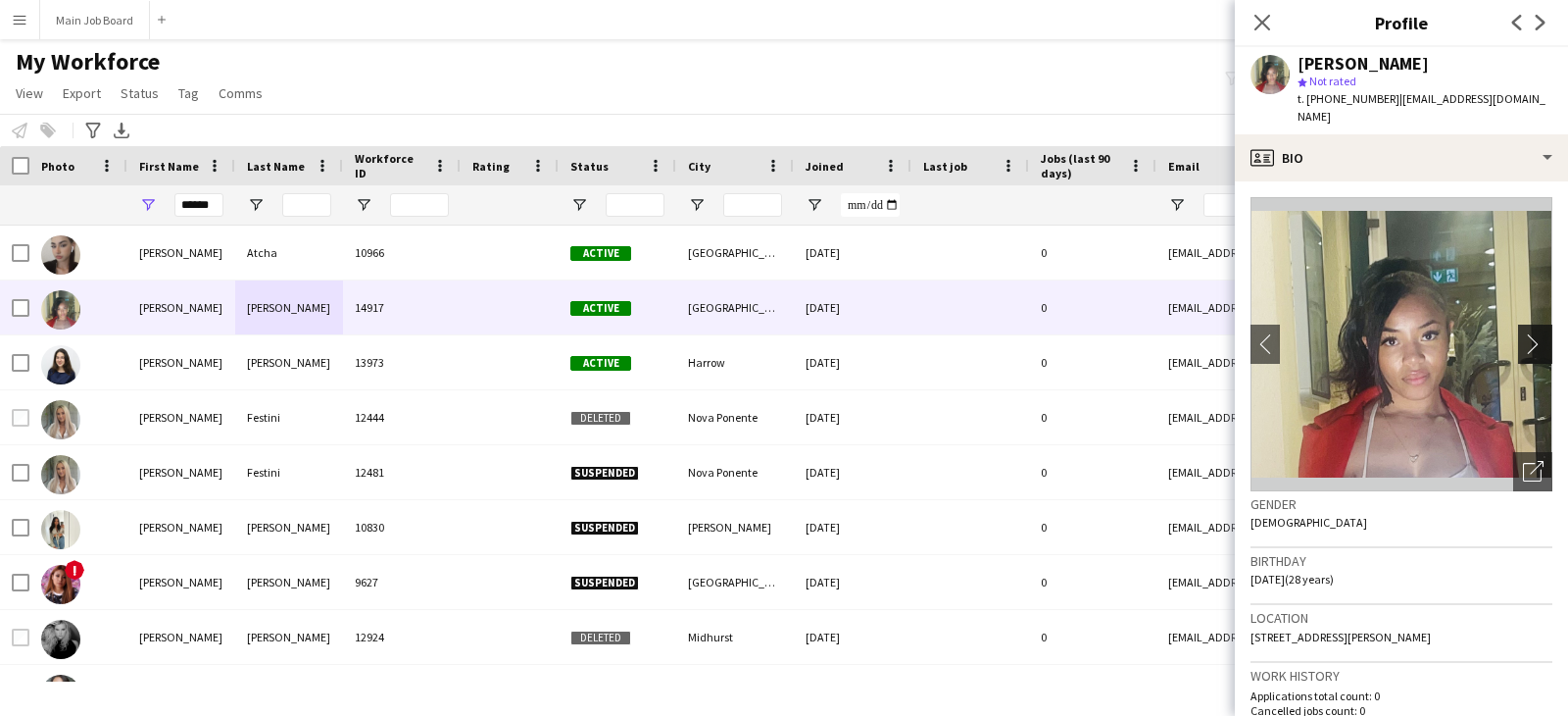
click at [1541, 337] on button "chevron-right" at bounding box center [1537, 344] width 39 height 39
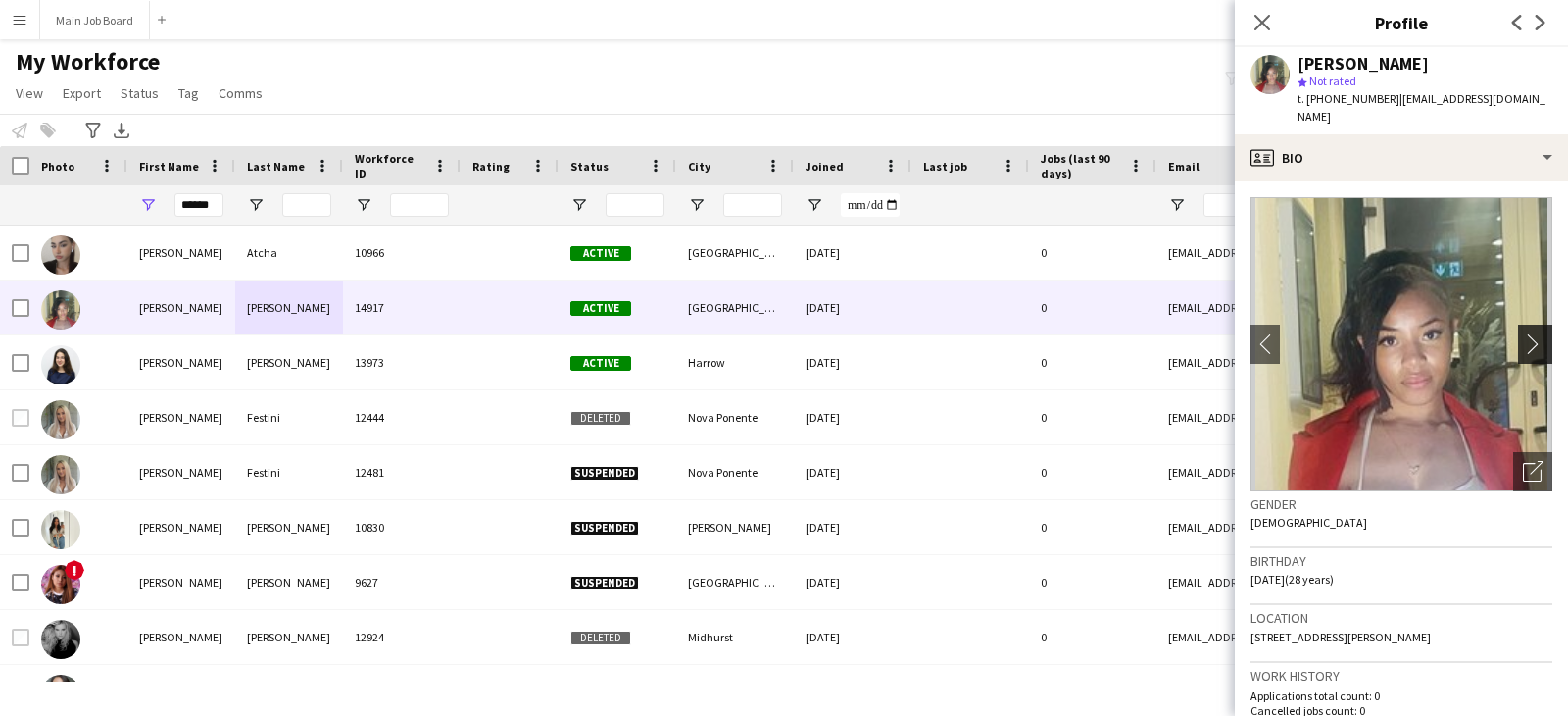
click at [1541, 337] on button "chevron-right" at bounding box center [1537, 344] width 39 height 39
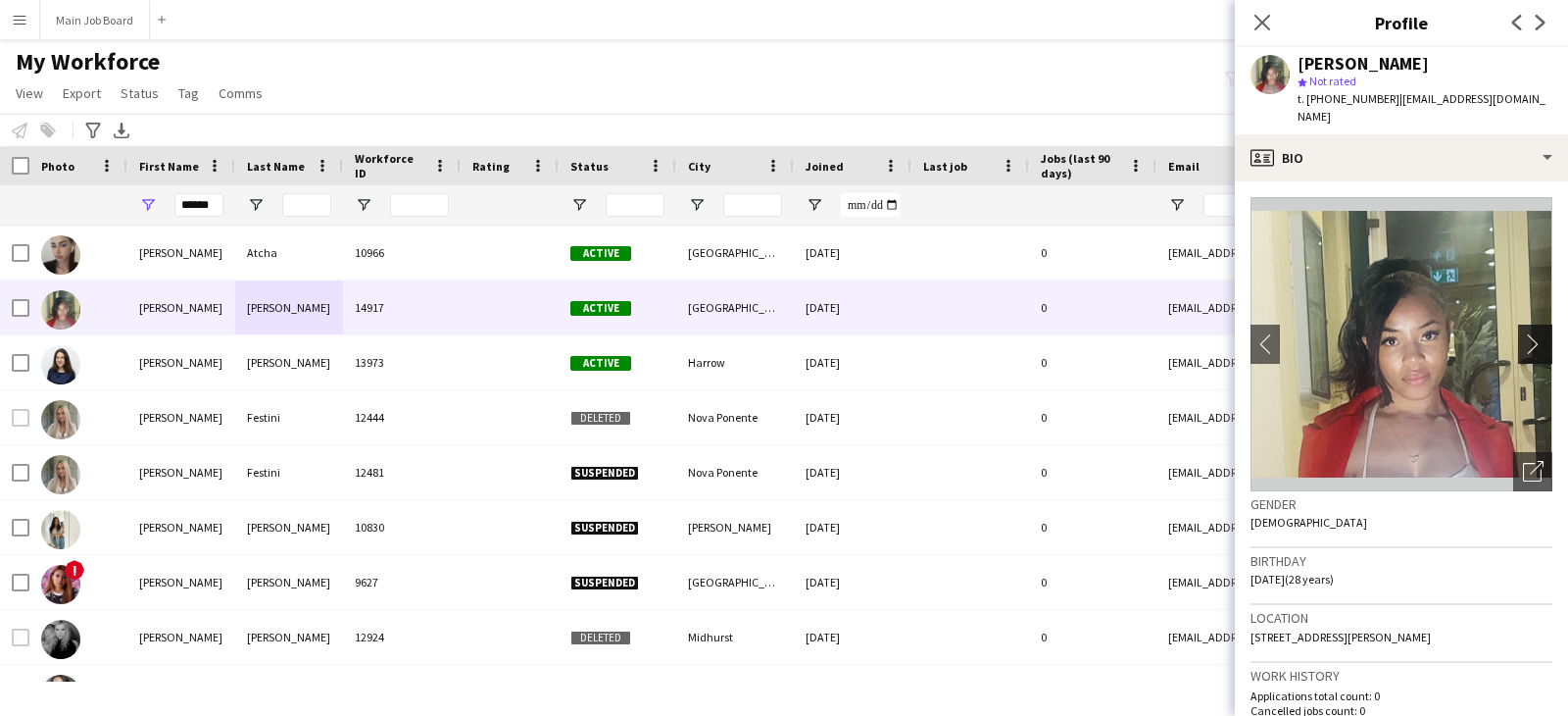
click at [1541, 337] on button "chevron-right" at bounding box center [1537, 344] width 39 height 39
